Goal: Information Seeking & Learning: Understand process/instructions

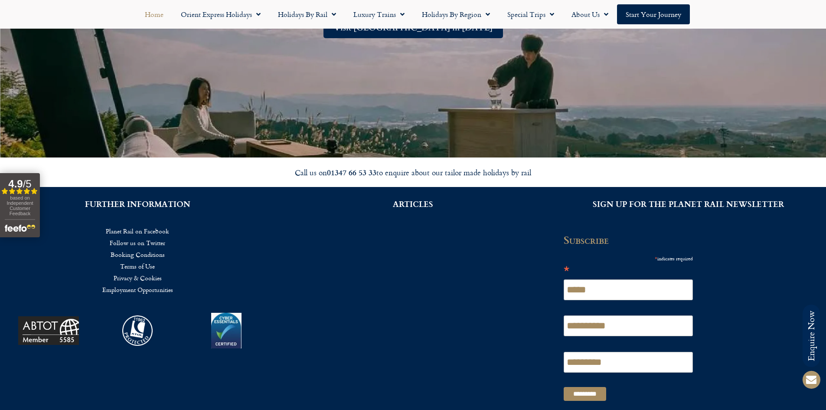
scroll to position [2167, 0]
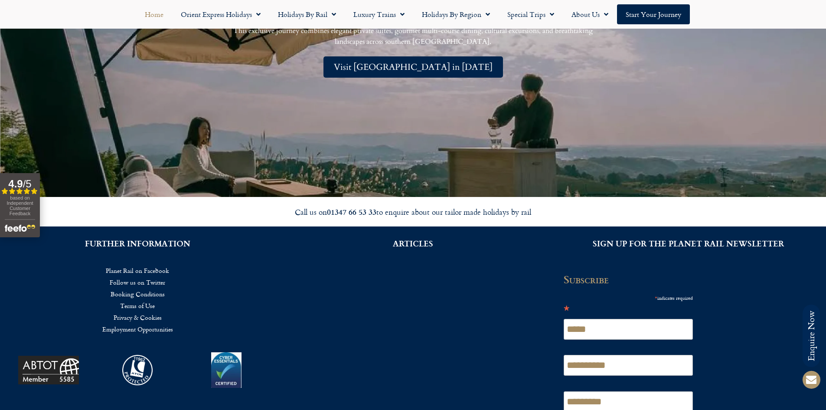
click at [139, 293] on link "Booking Conditions" at bounding box center [137, 294] width 249 height 12
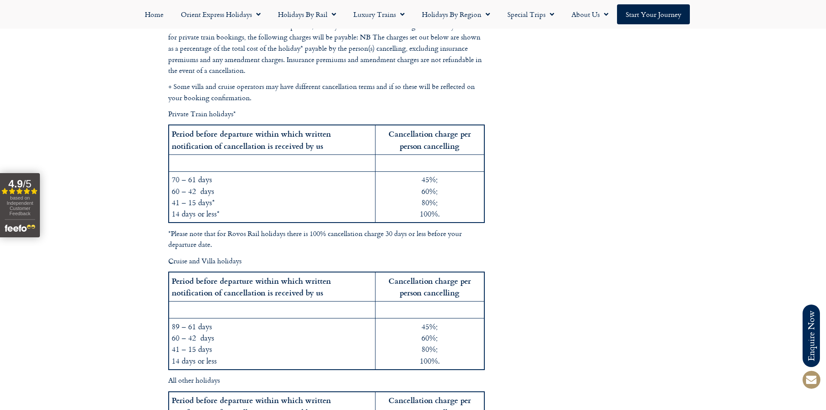
scroll to position [1690, 0]
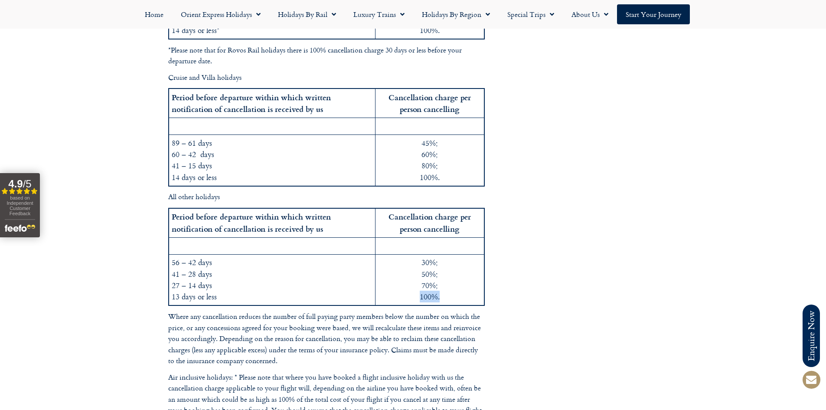
drag, startPoint x: 453, startPoint y: 285, endPoint x: 378, endPoint y: 284, distance: 75.4
click at [377, 284] on td "30%; 50%; 70%; 100%." at bounding box center [429, 279] width 109 height 51
drag, startPoint x: 417, startPoint y: 283, endPoint x: 426, endPoint y: 285, distance: 8.8
click at [419, 283] on td "30%; 50%; 70%; 100%." at bounding box center [429, 279] width 109 height 51
click at [440, 286] on td "30%; 50%; 70%; 100%." at bounding box center [429, 279] width 109 height 51
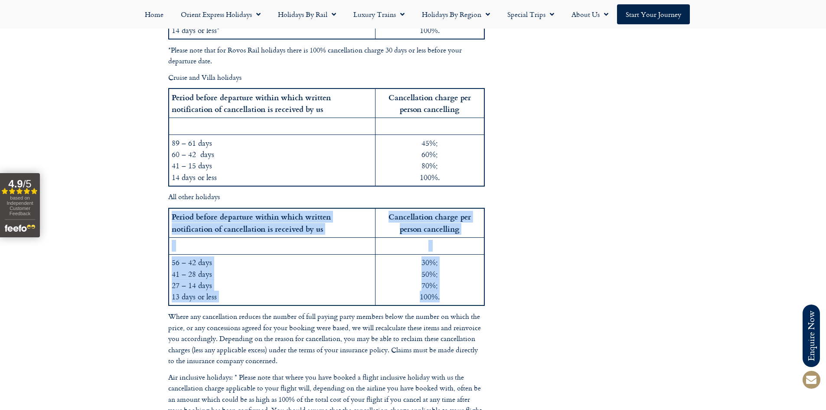
drag, startPoint x: 442, startPoint y: 286, endPoint x: 166, endPoint y: 245, distance: 278.7
